Goal: Find specific page/section: Find specific page/section

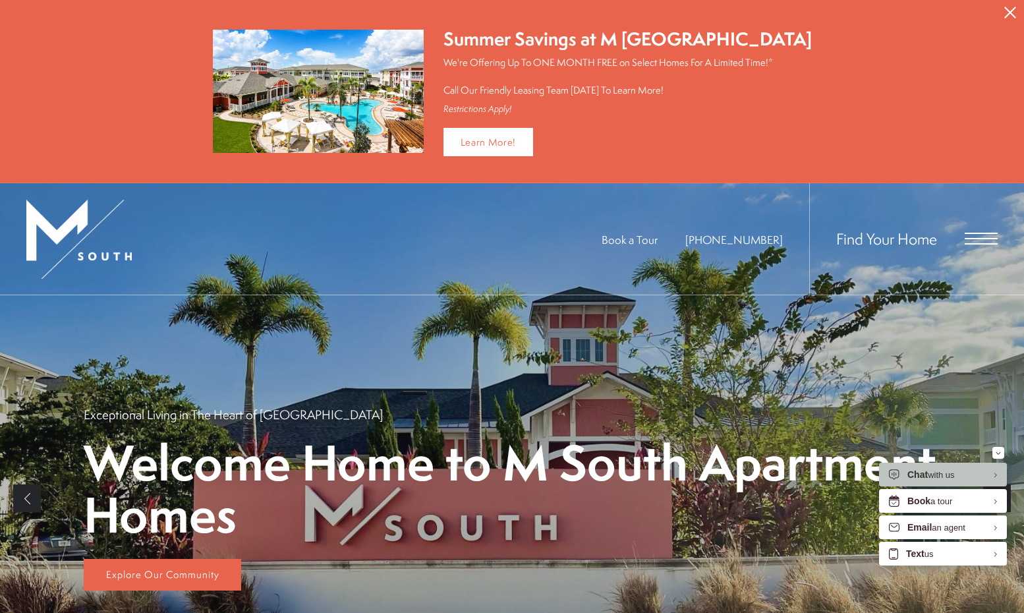
click at [1017, 9] on button "Proceed To Website" at bounding box center [1011, 12] width 28 height 25
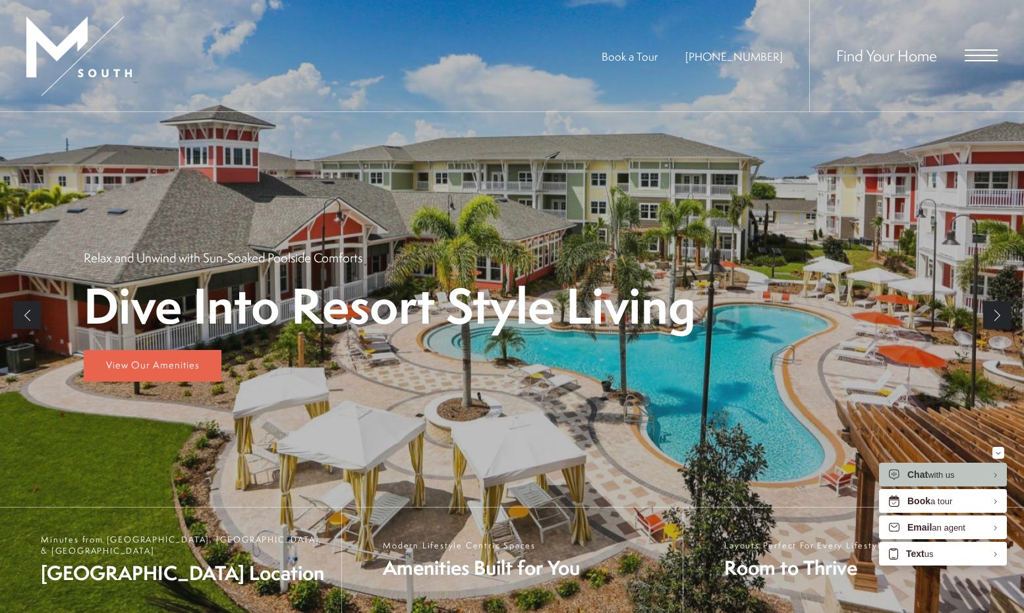
click at [987, 59] on span "Open Menu" at bounding box center [981, 55] width 33 height 12
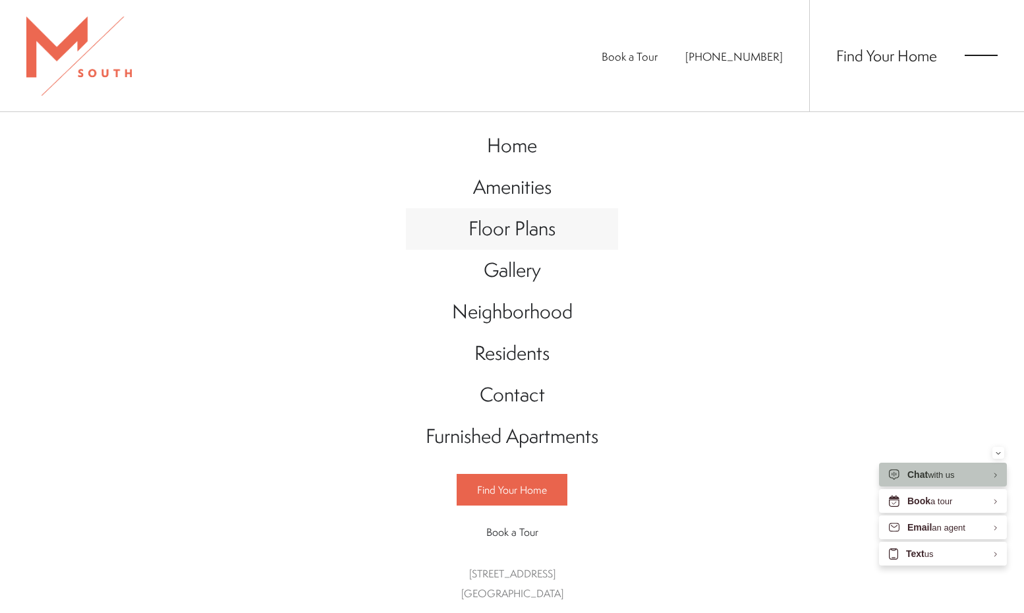
click at [527, 226] on span "Floor Plans" at bounding box center [512, 228] width 87 height 27
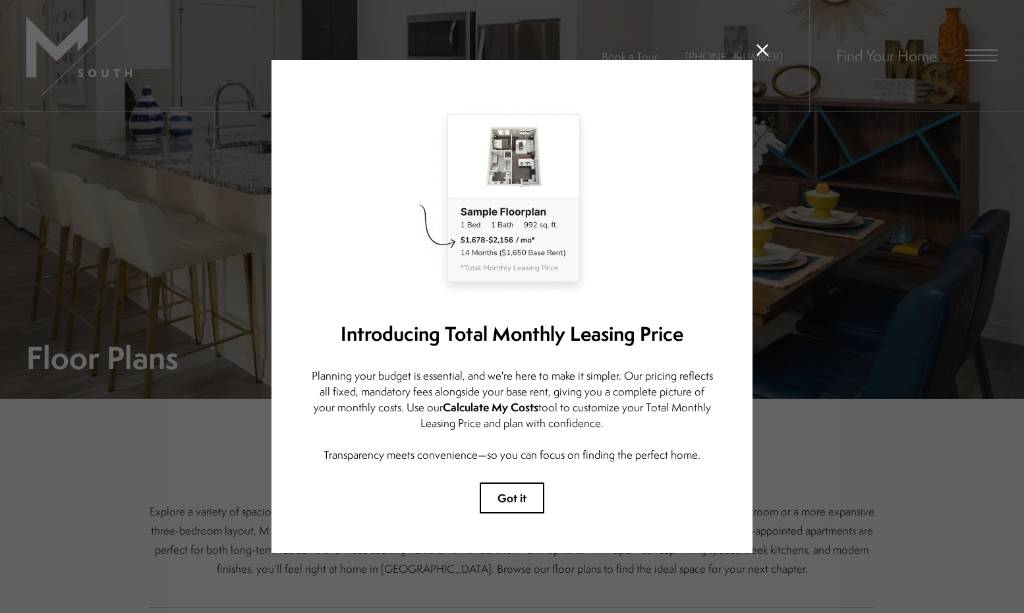
click at [763, 45] on icon at bounding box center [763, 50] width 12 height 12
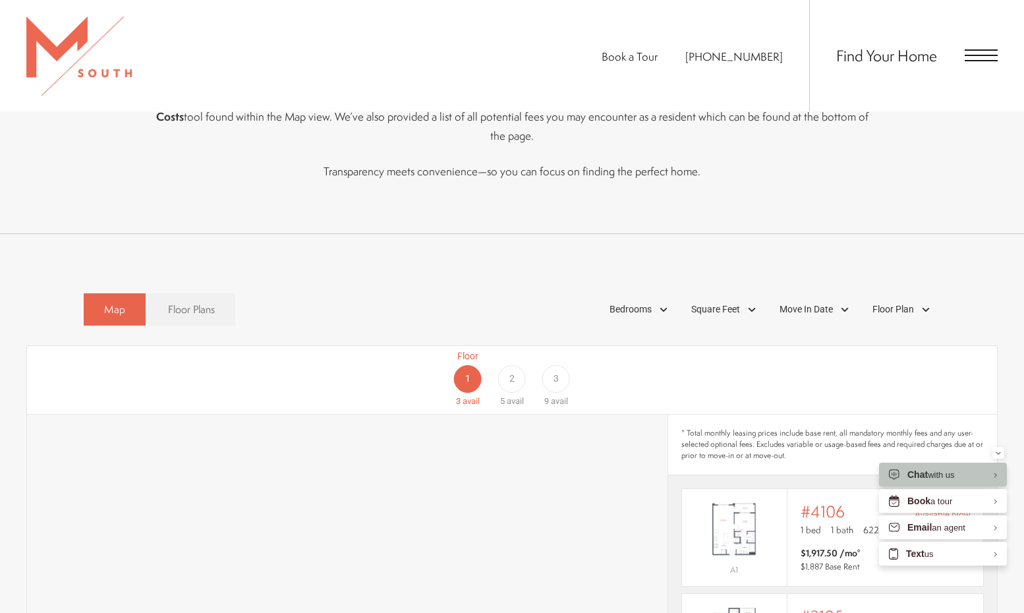
scroll to position [619, 0]
